Goal: Check status: Check status

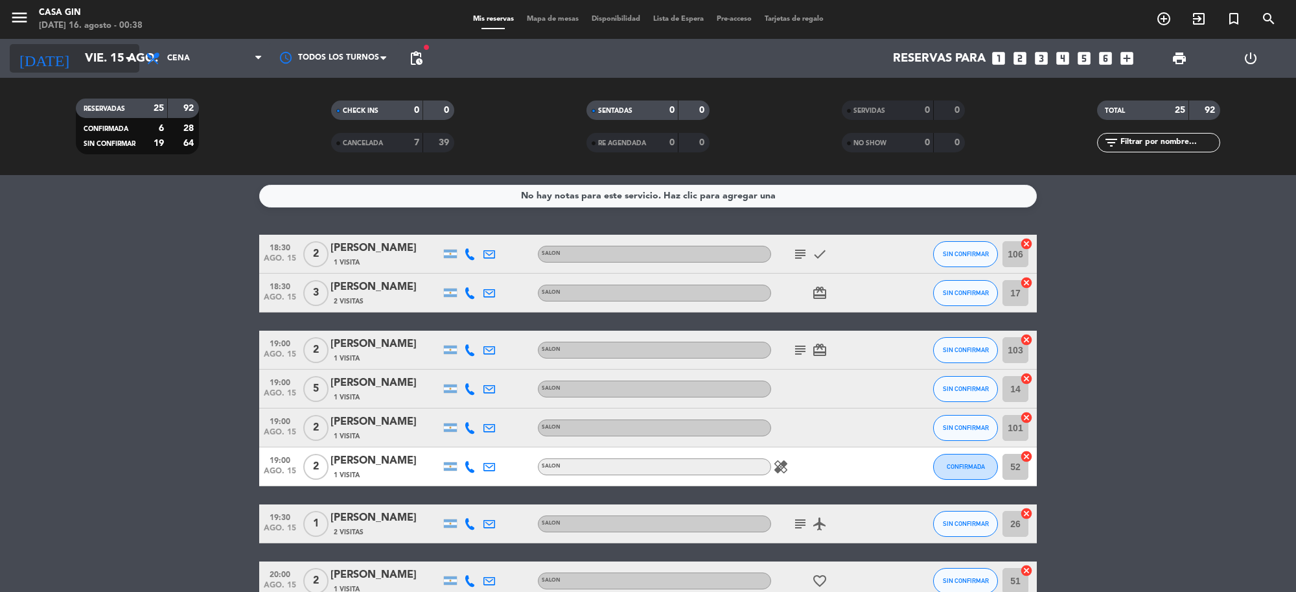
click at [108, 49] on input "vie. 15 ago." at bounding box center [154, 58] width 153 height 27
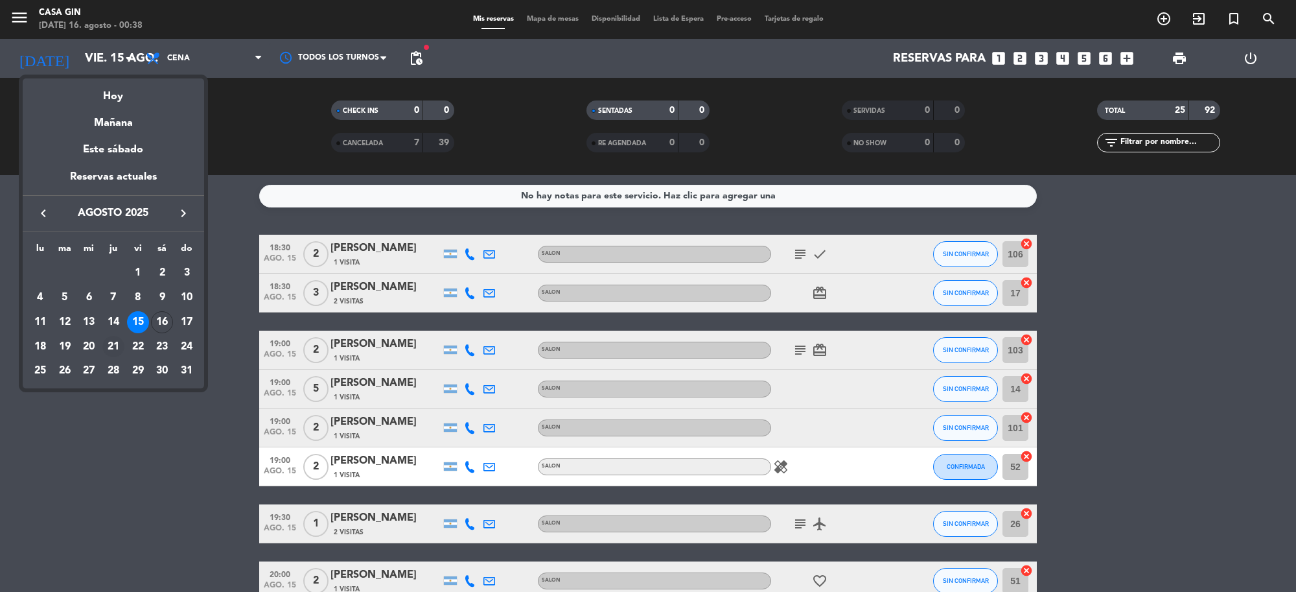
click at [111, 348] on div "21" at bounding box center [113, 347] width 22 height 22
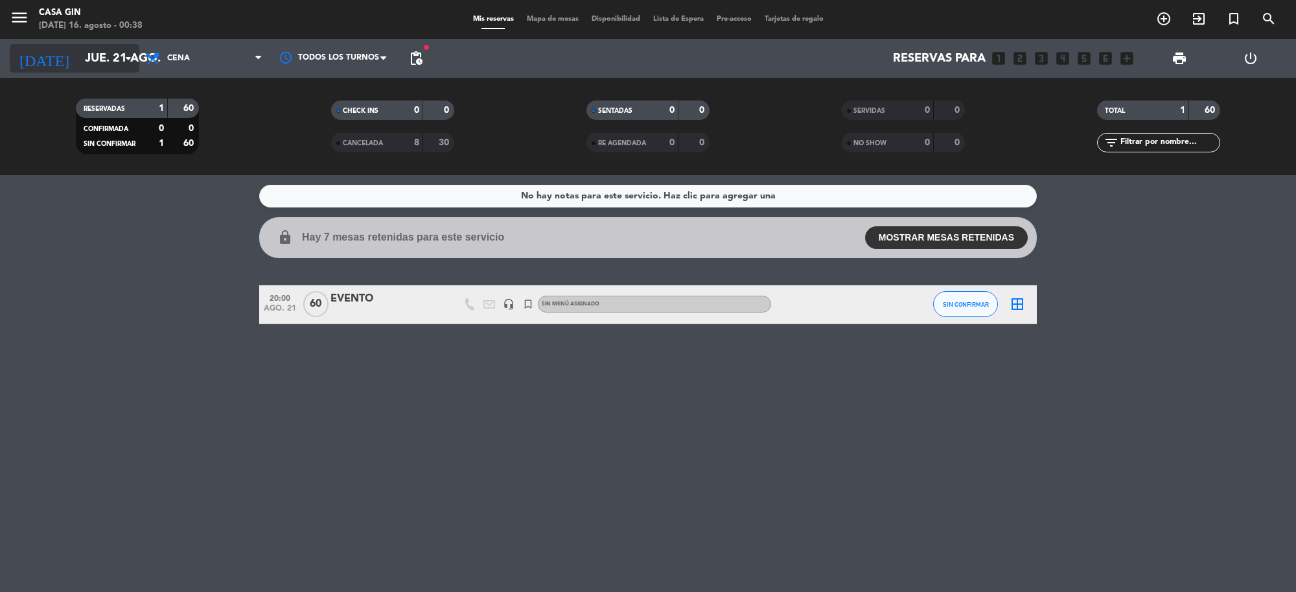
click at [95, 65] on input "jue. 21 ago." at bounding box center [154, 58] width 153 height 27
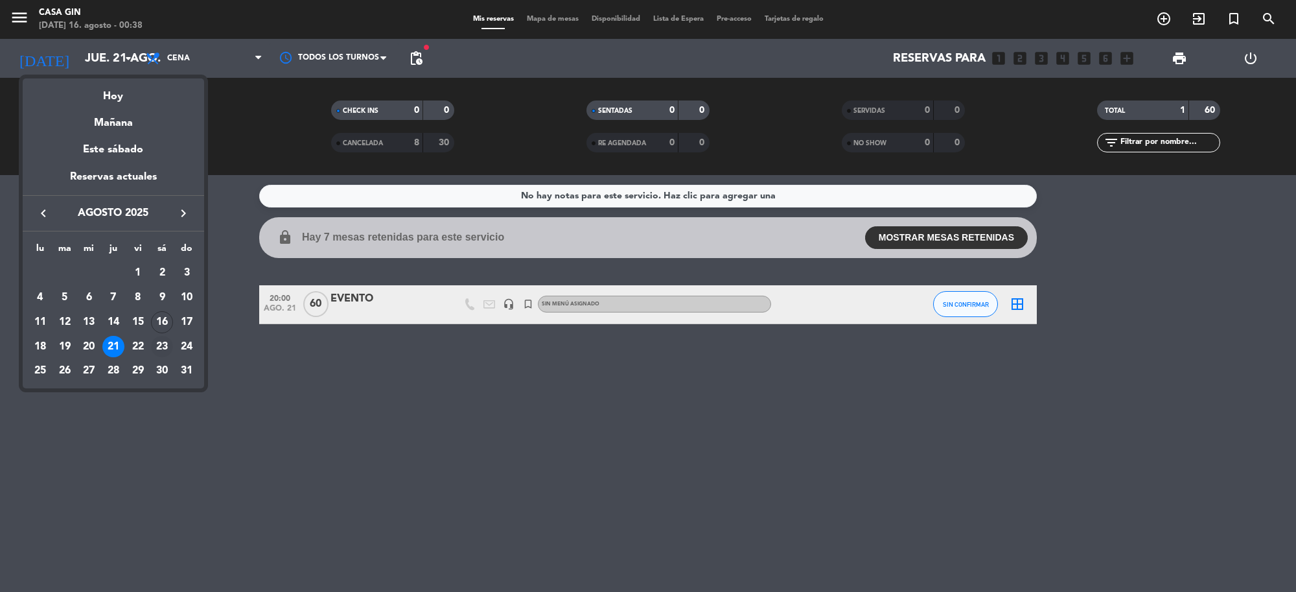
click at [166, 342] on div "23" at bounding box center [162, 347] width 22 height 22
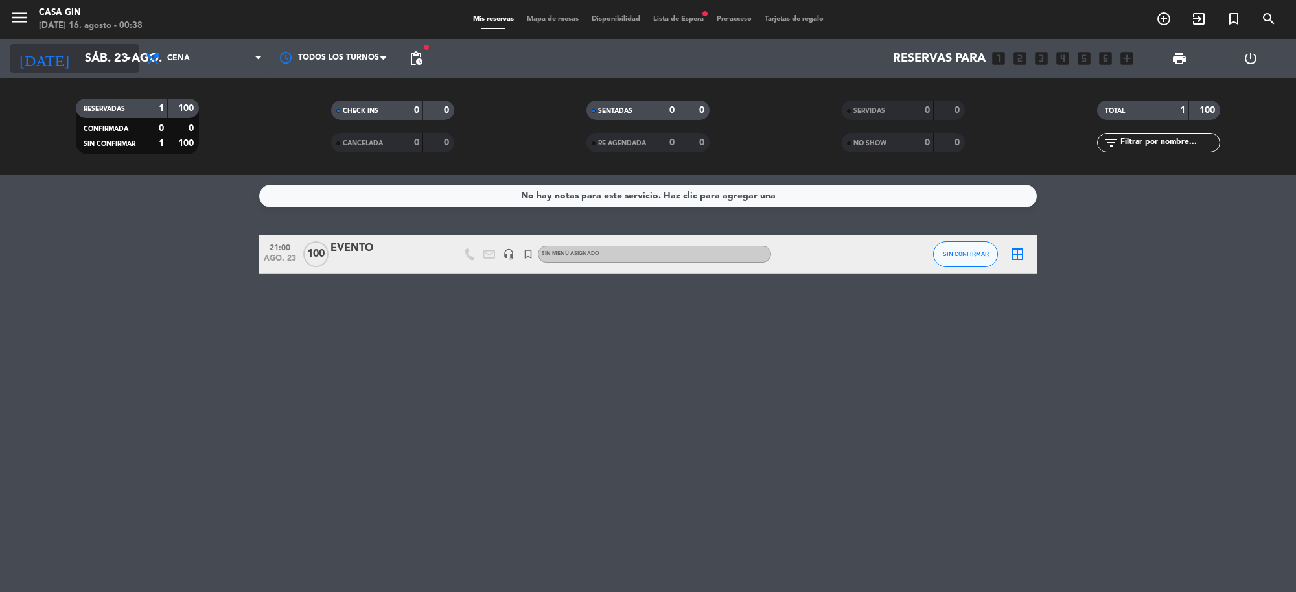
click at [88, 54] on input "sáb. 23 ago." at bounding box center [154, 58] width 153 height 27
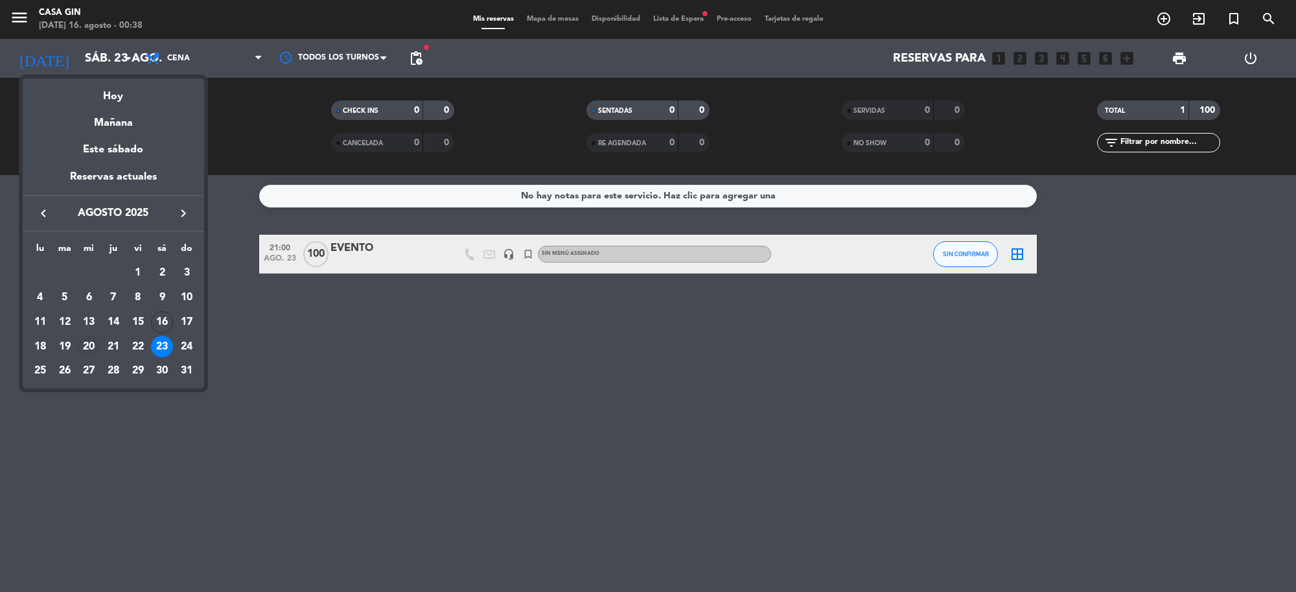
click at [91, 347] on div "20" at bounding box center [89, 347] width 22 height 22
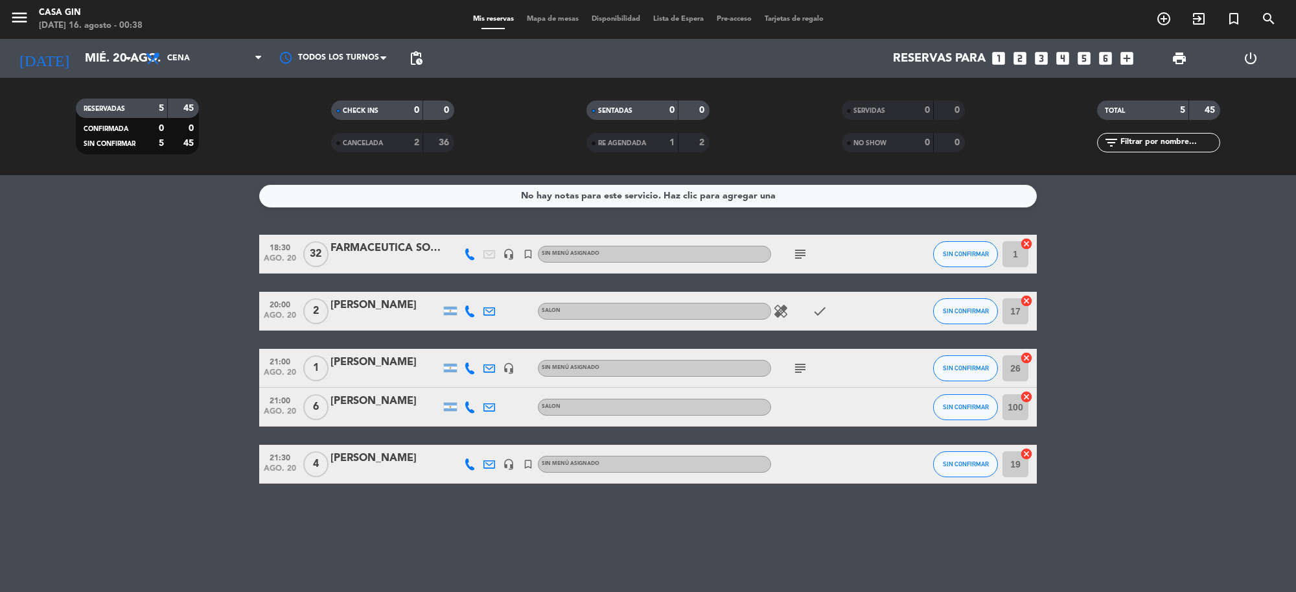
click at [808, 244] on div "subject" at bounding box center [829, 254] width 117 height 38
click at [807, 248] on icon "subject" at bounding box center [801, 254] width 16 height 16
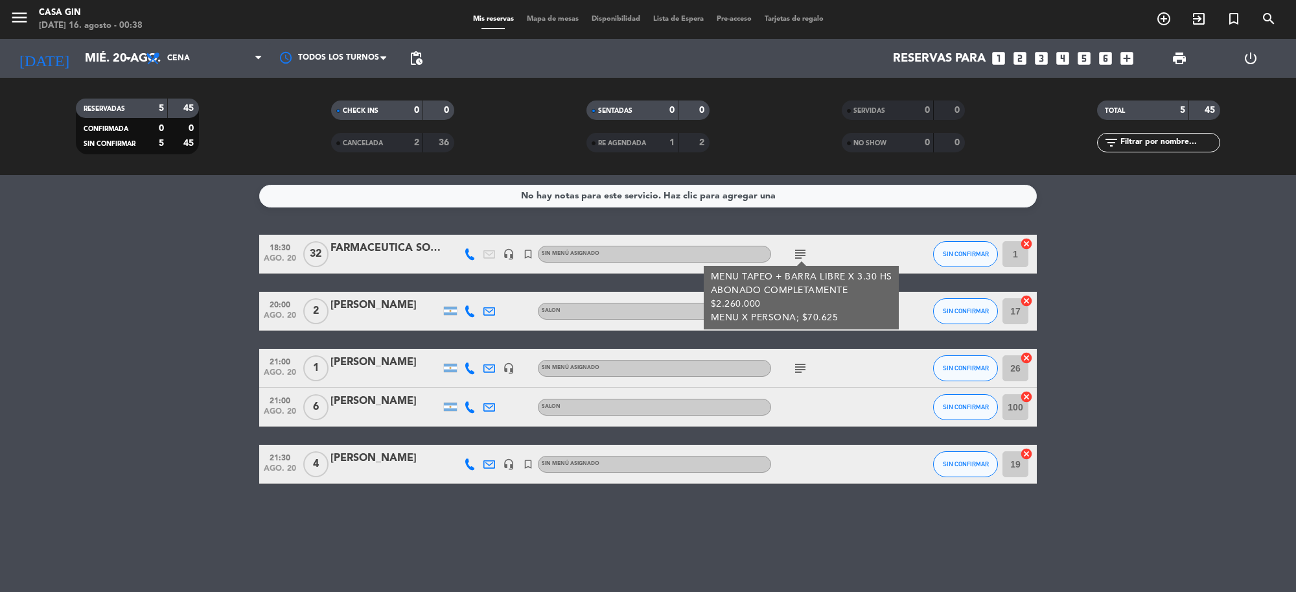
click at [34, 299] on bookings-row "18:30 [DATE] FARMACEUTICA SOCIEDEAD ANONIMA headset_mic turned_in_not Sin menú …" at bounding box center [648, 359] width 1296 height 249
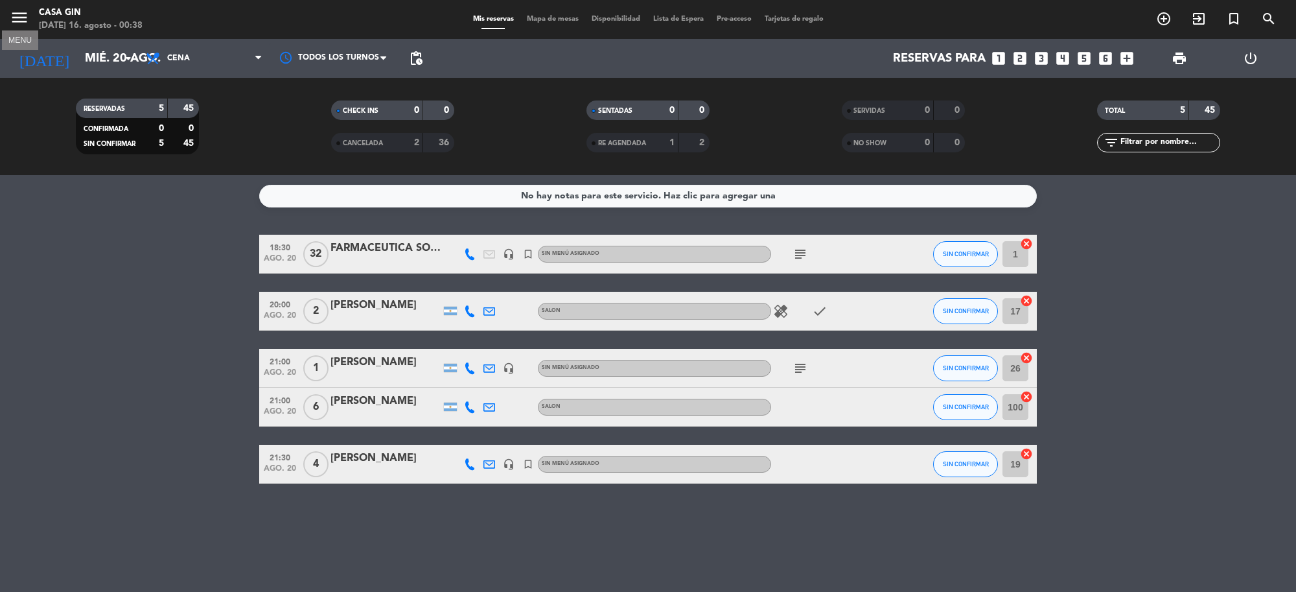
click at [18, 13] on icon "menu" at bounding box center [19, 17] width 19 height 19
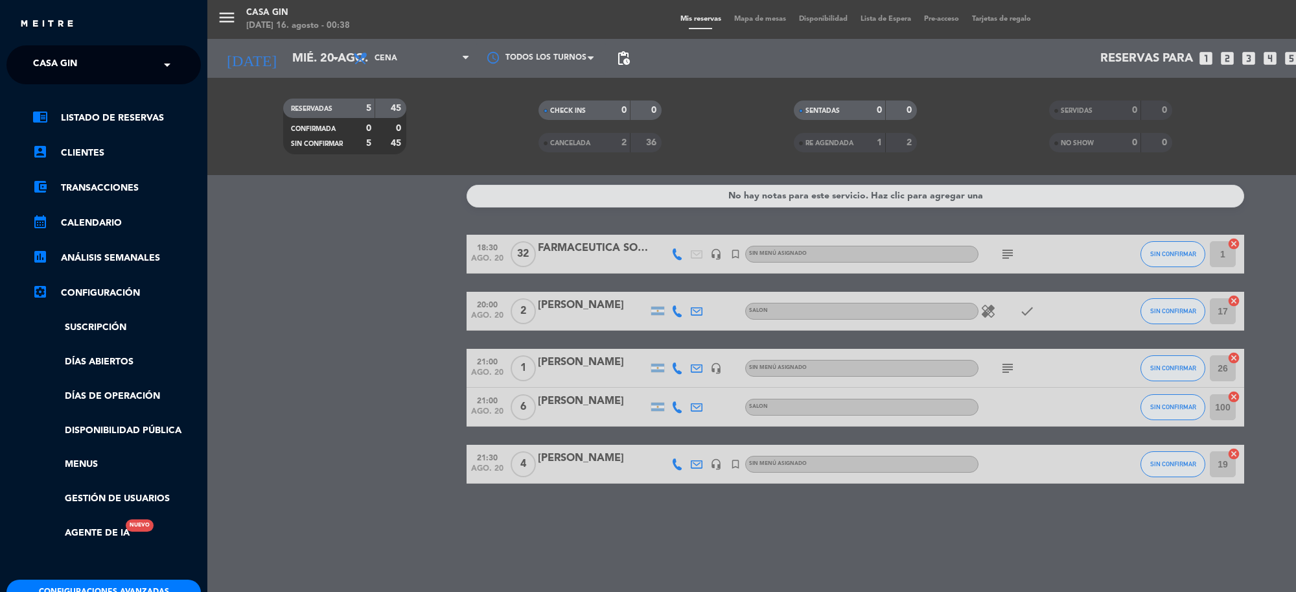
click at [412, 267] on div "menu Casa Gin [DATE] 16. agosto - 00:38 Mis reservas Mapa de mesas Disponibilid…" at bounding box center [855, 296] width 1296 height 592
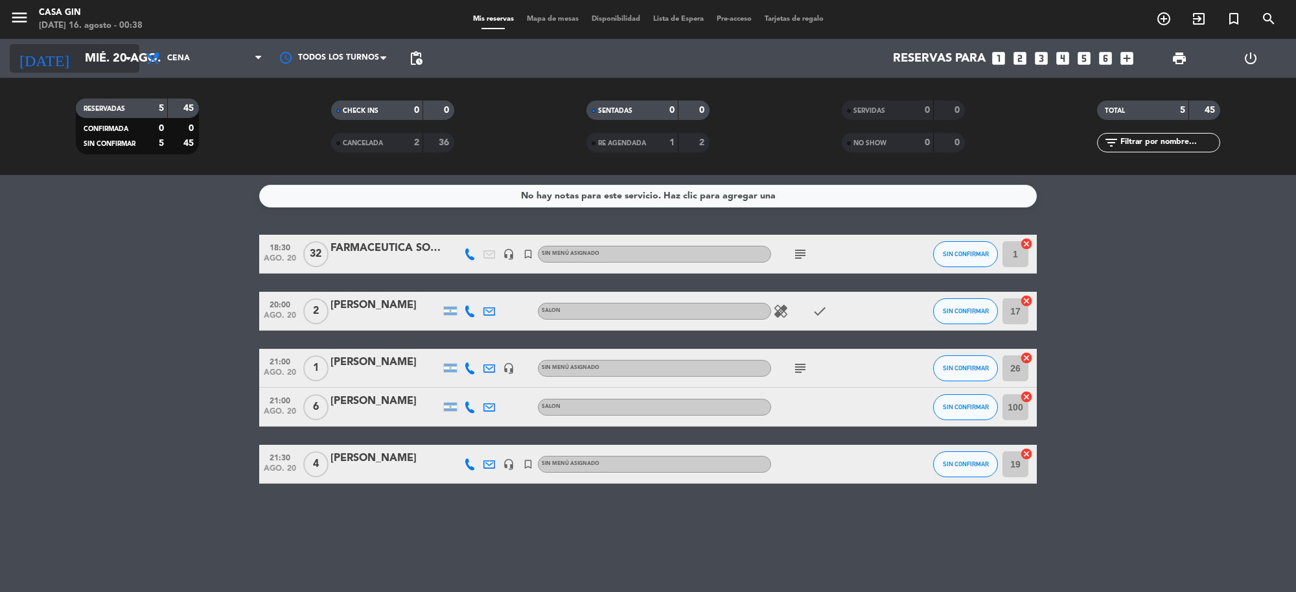
click at [119, 54] on input "mié. 20 ago." at bounding box center [154, 58] width 153 height 27
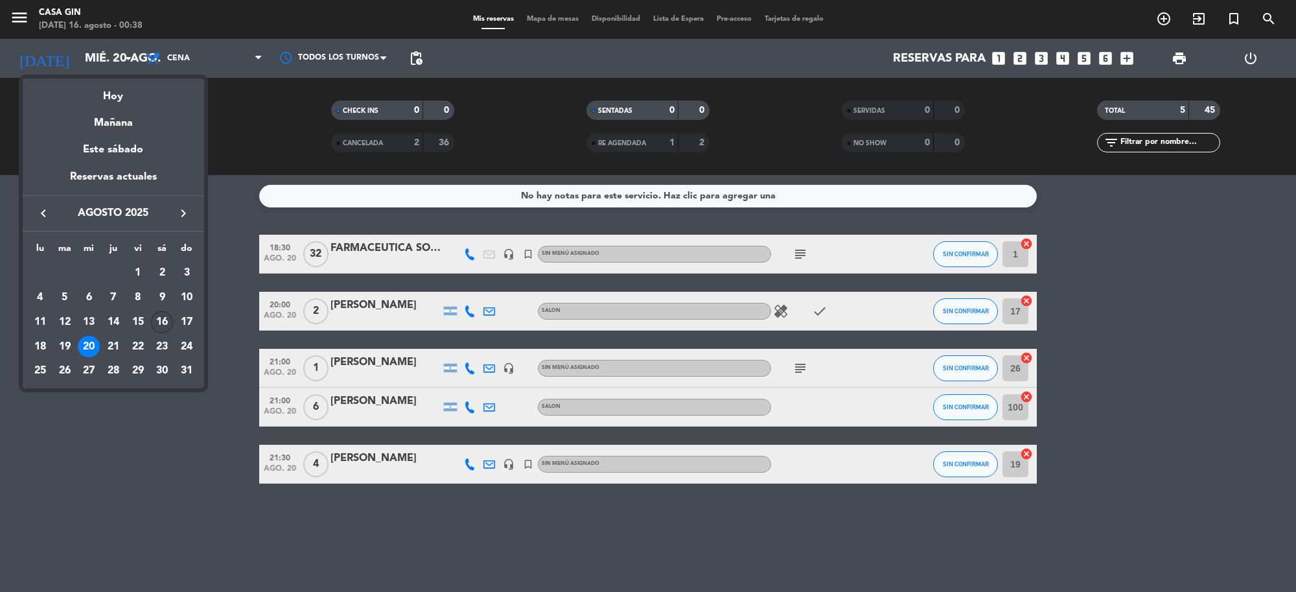
click at [163, 322] on div "16" at bounding box center [162, 322] width 22 height 22
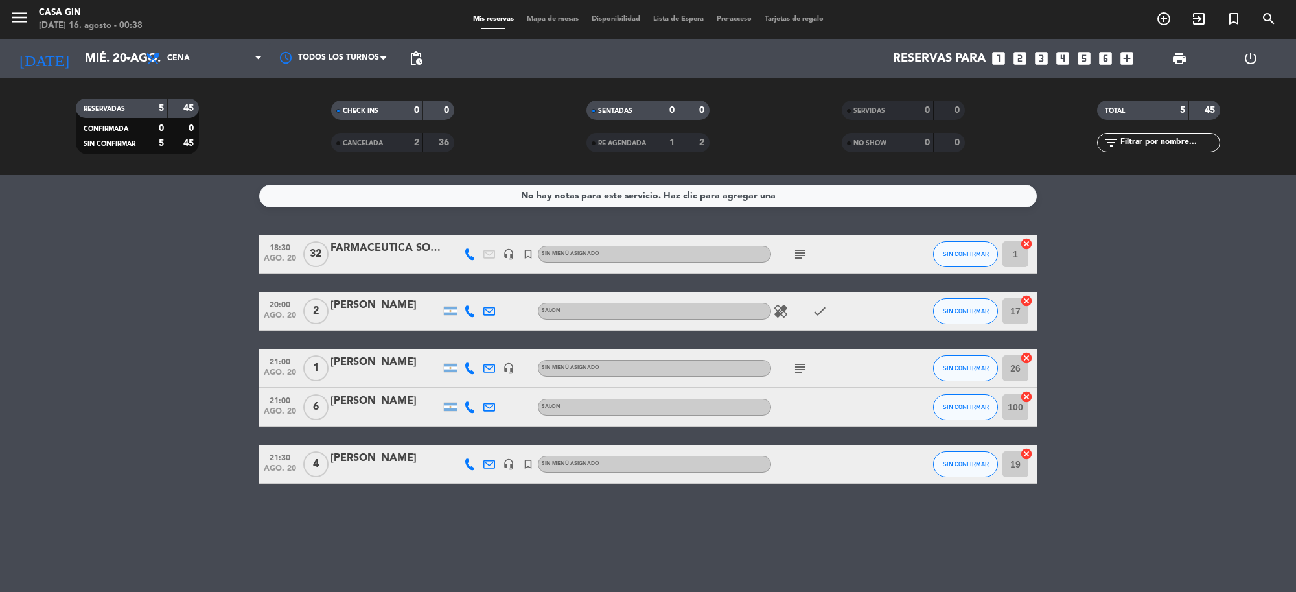
type input "sáb. 16 ago."
